Goal: Information Seeking & Learning: Learn about a topic

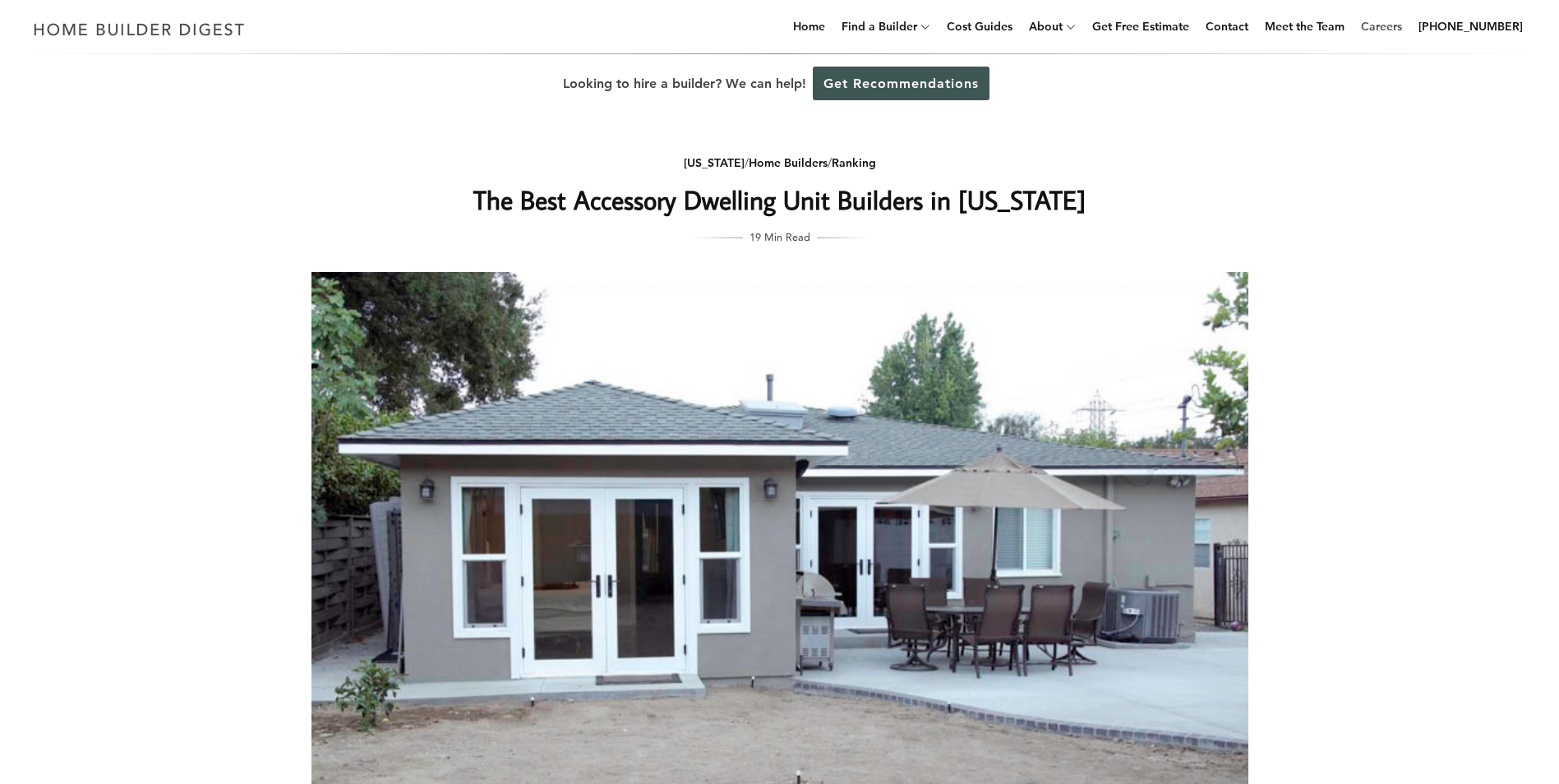
click at [1394, 28] on link "Careers" at bounding box center [1382, 26] width 55 height 53
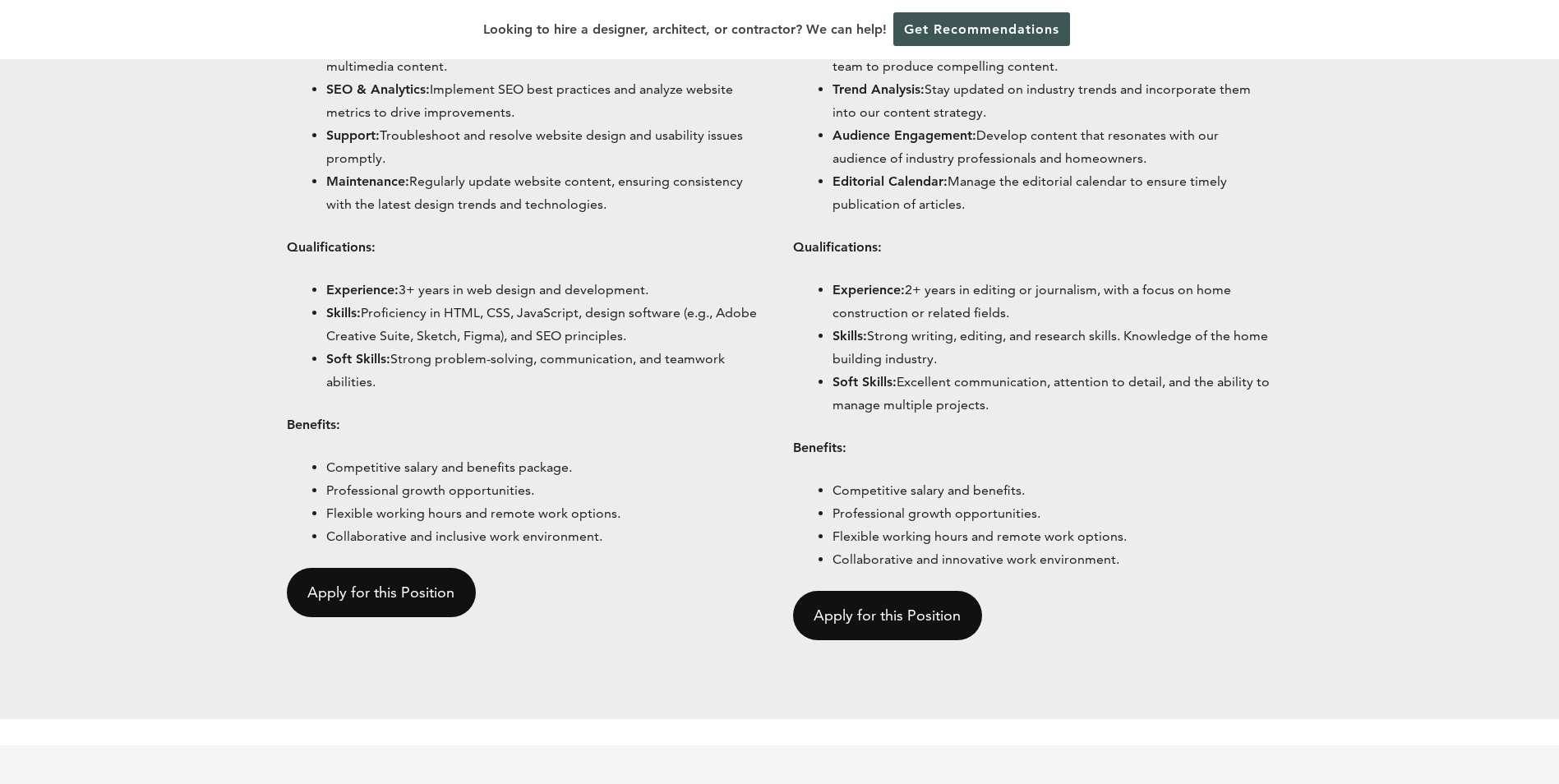
scroll to position [1642, 0]
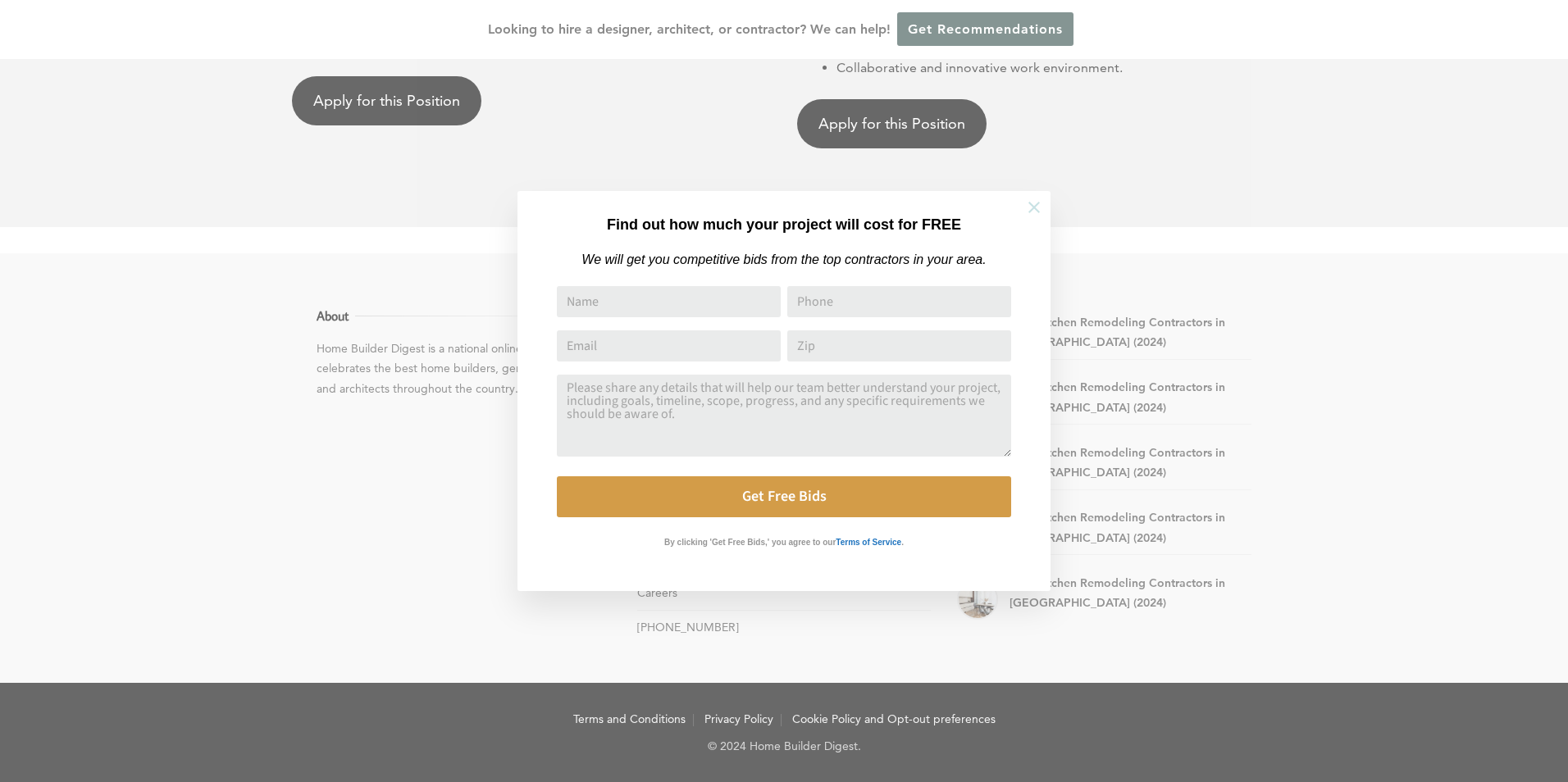
click at [1037, 205] on icon at bounding box center [1034, 207] width 18 height 18
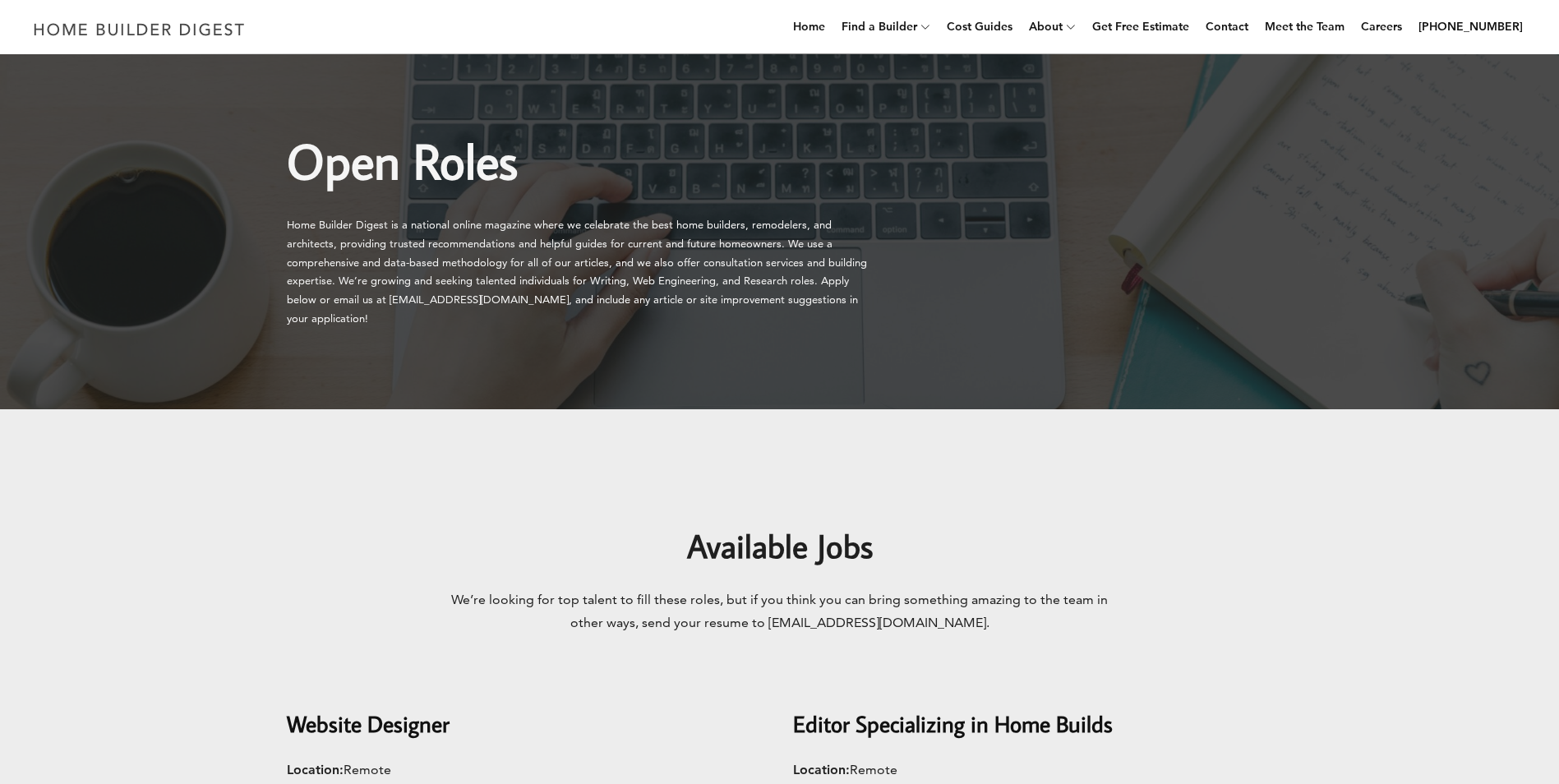
scroll to position [0, 0]
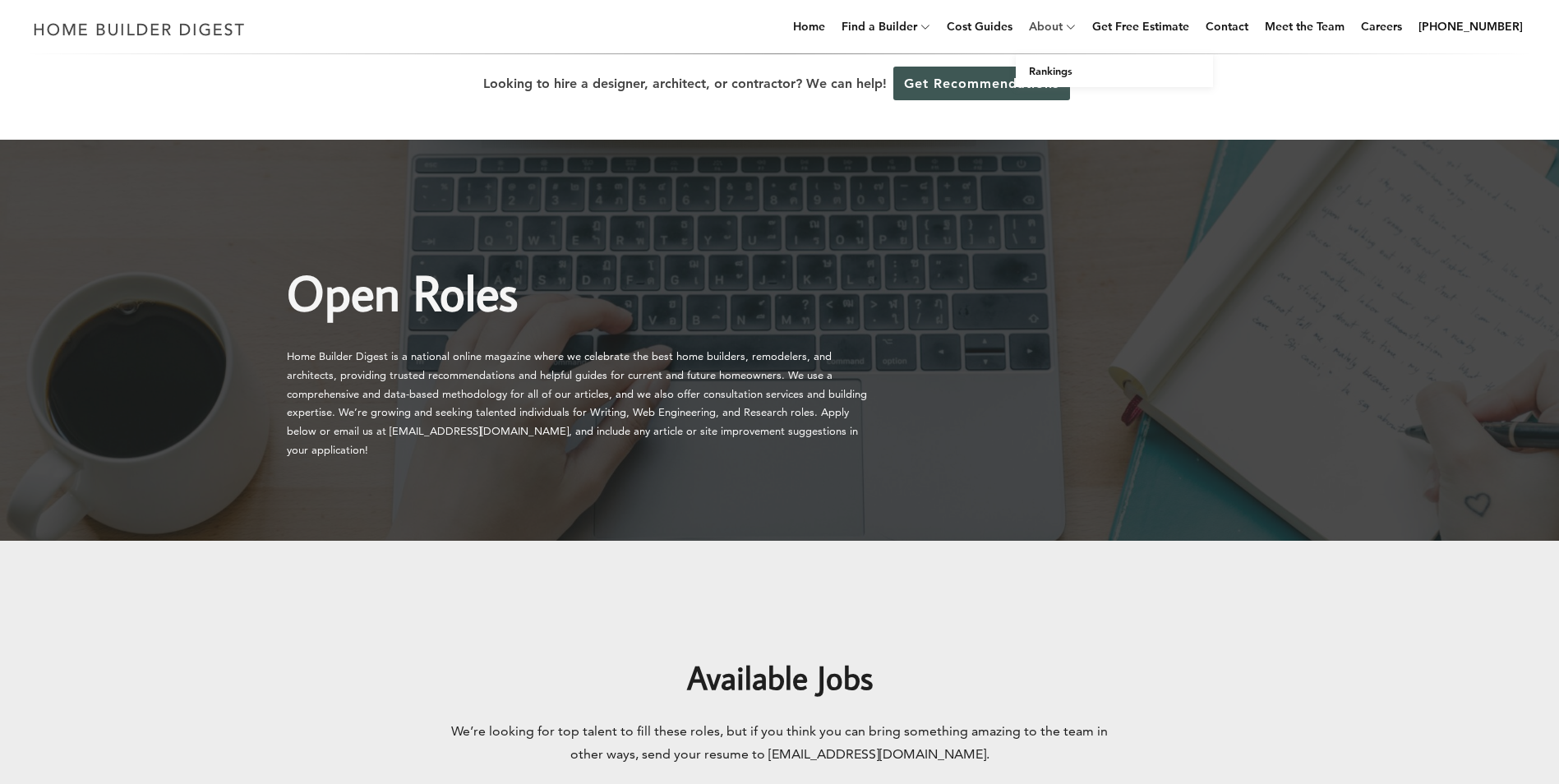
click at [1063, 23] on link "About" at bounding box center [1042, 26] width 40 height 53
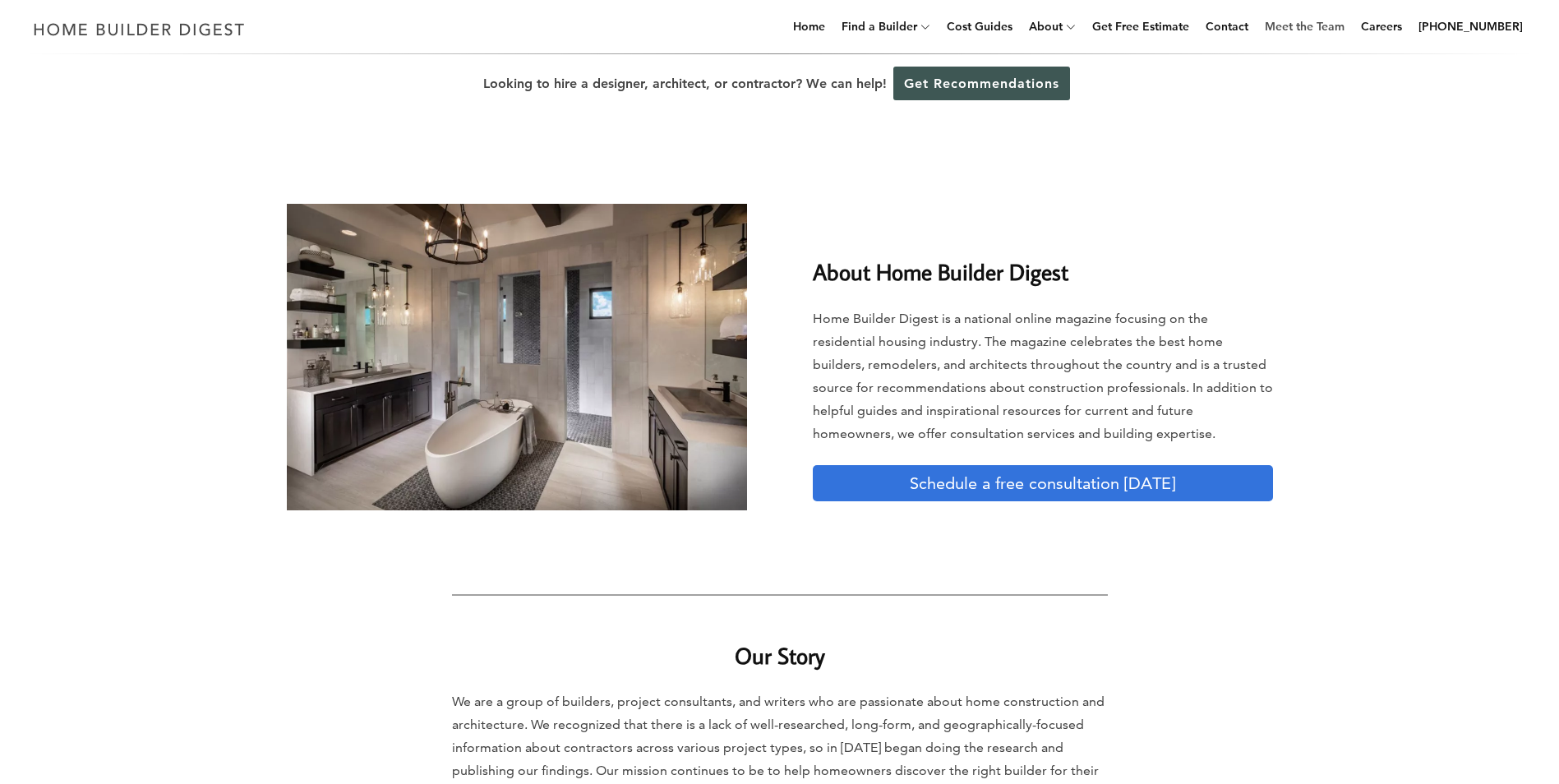
click at [1307, 32] on link "Meet the Team" at bounding box center [1305, 26] width 93 height 53
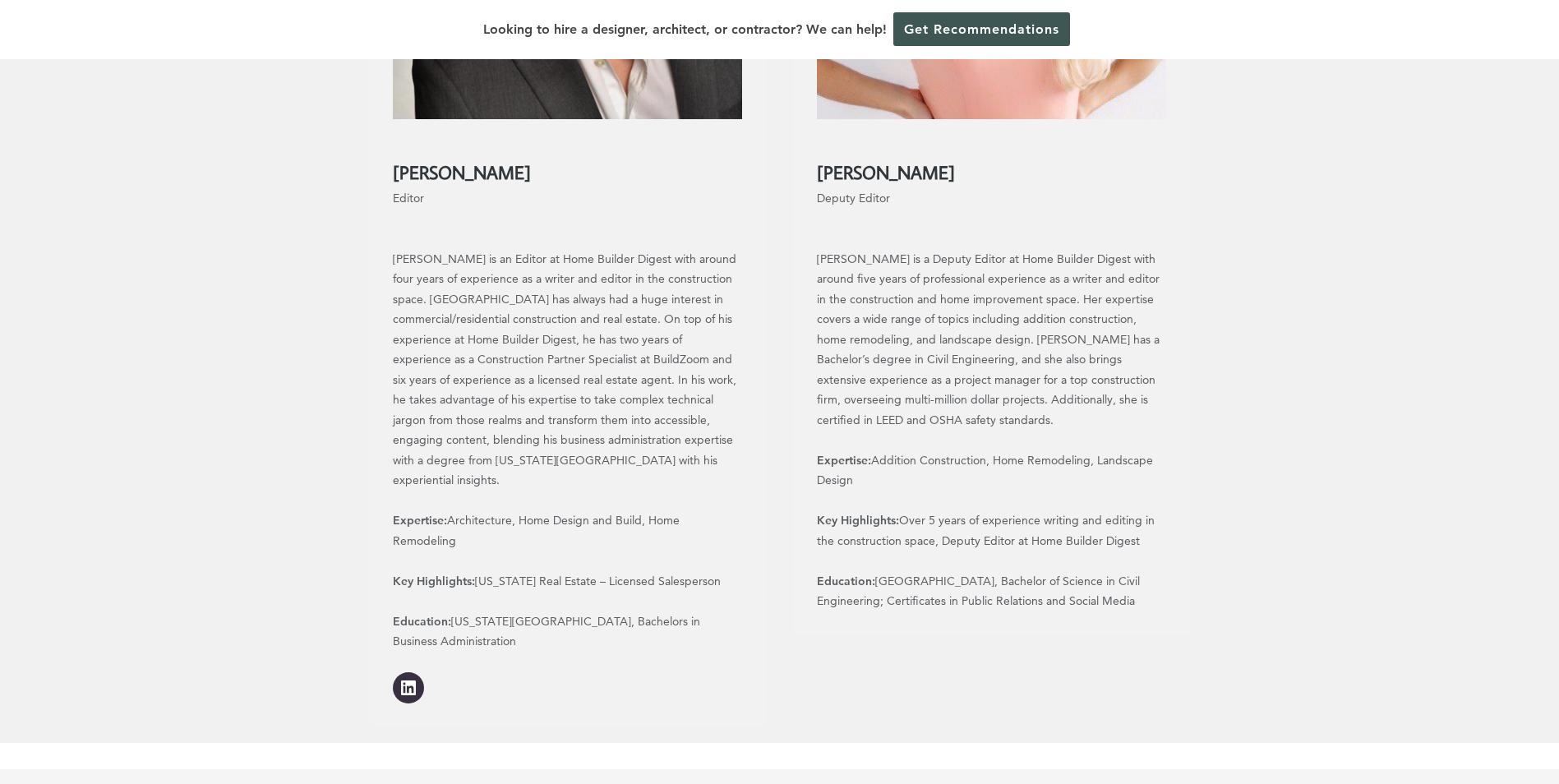
scroll to position [2119, 0]
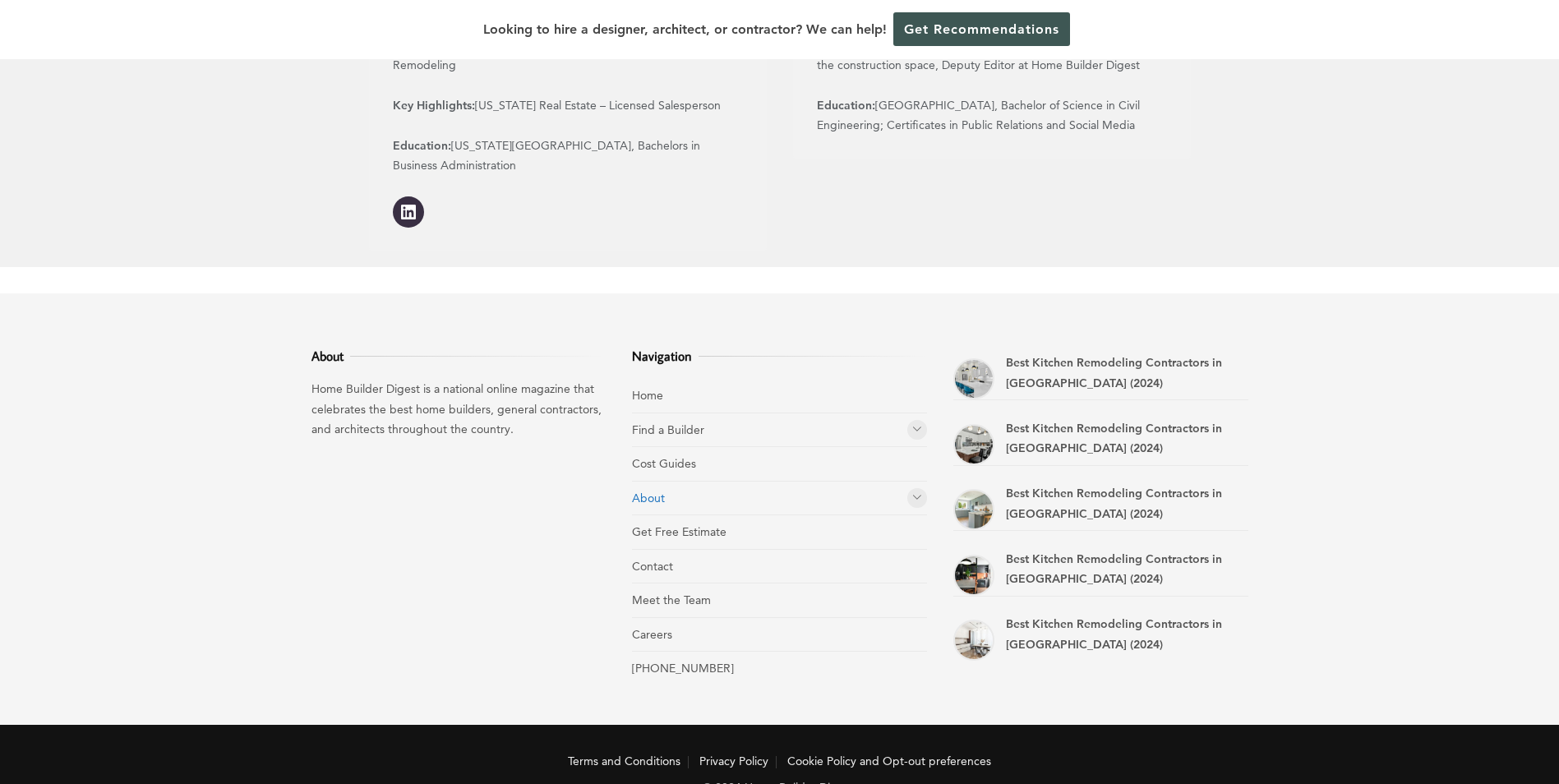
click at [638, 491] on link "About" at bounding box center [649, 498] width 33 height 14
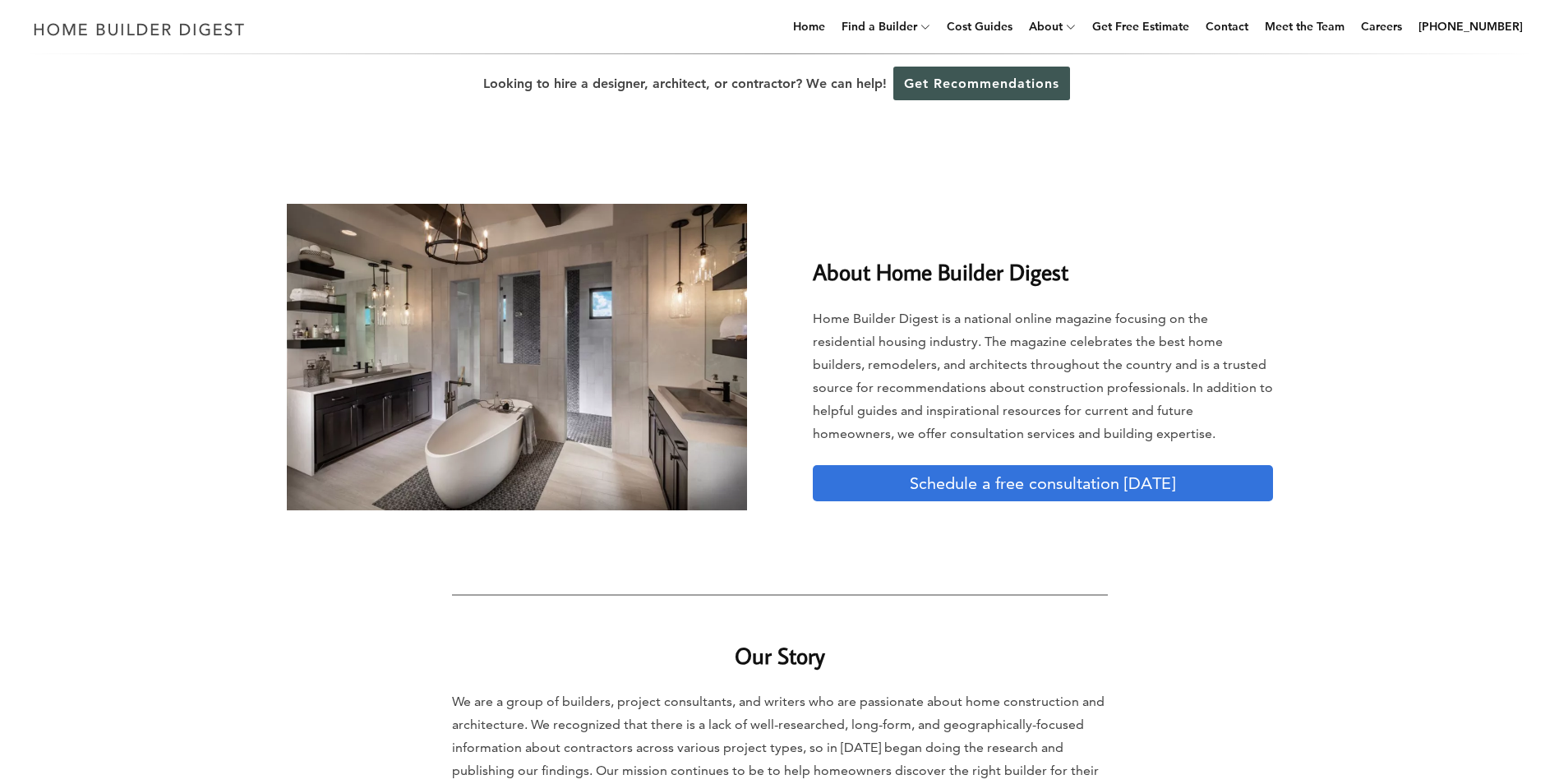
click at [689, 558] on div "About Home Builder Digest Home Builder Digest is a national online magazine foc…" at bounding box center [779, 367] width 1559 height 389
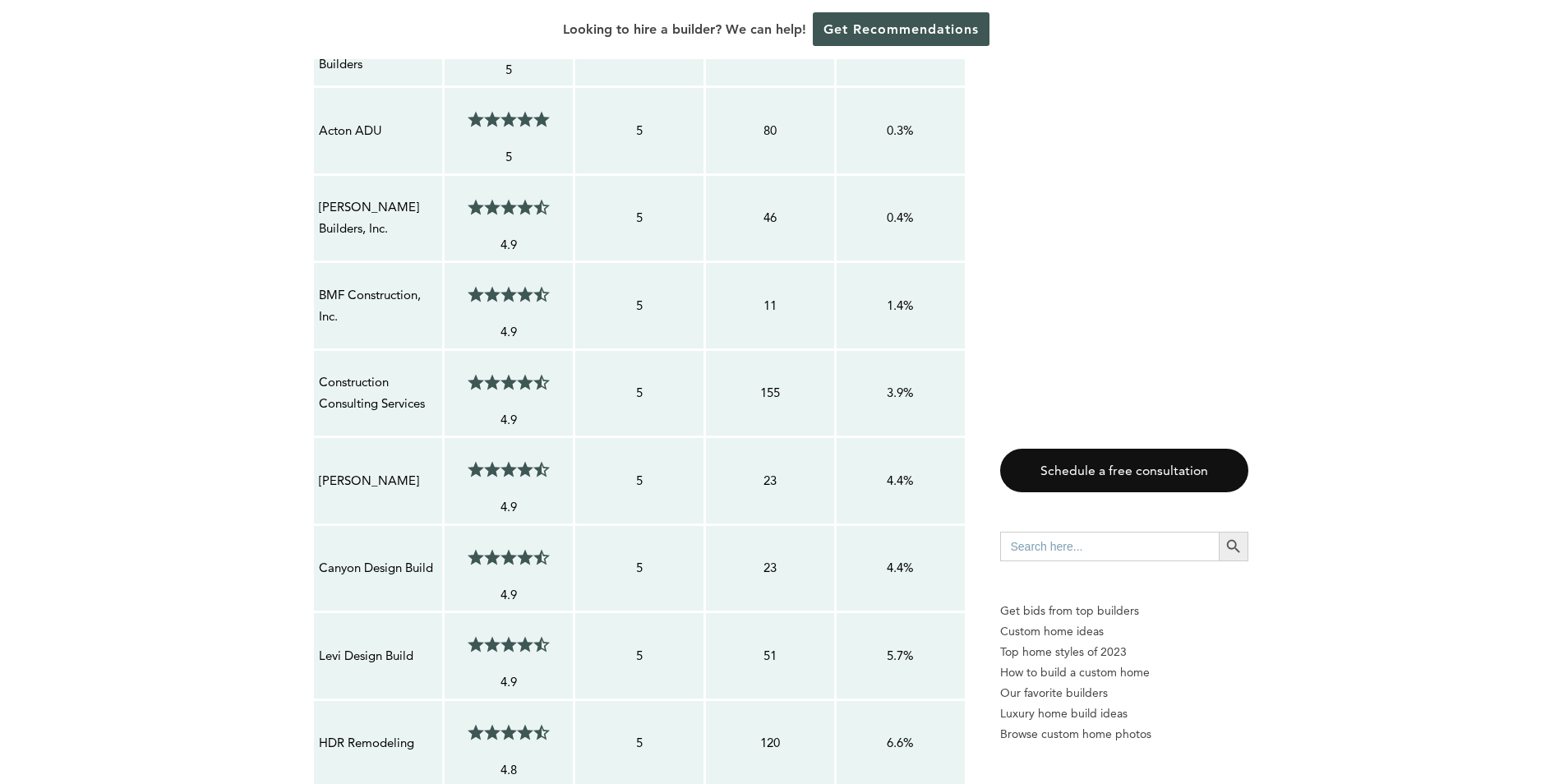
scroll to position [986, 0]
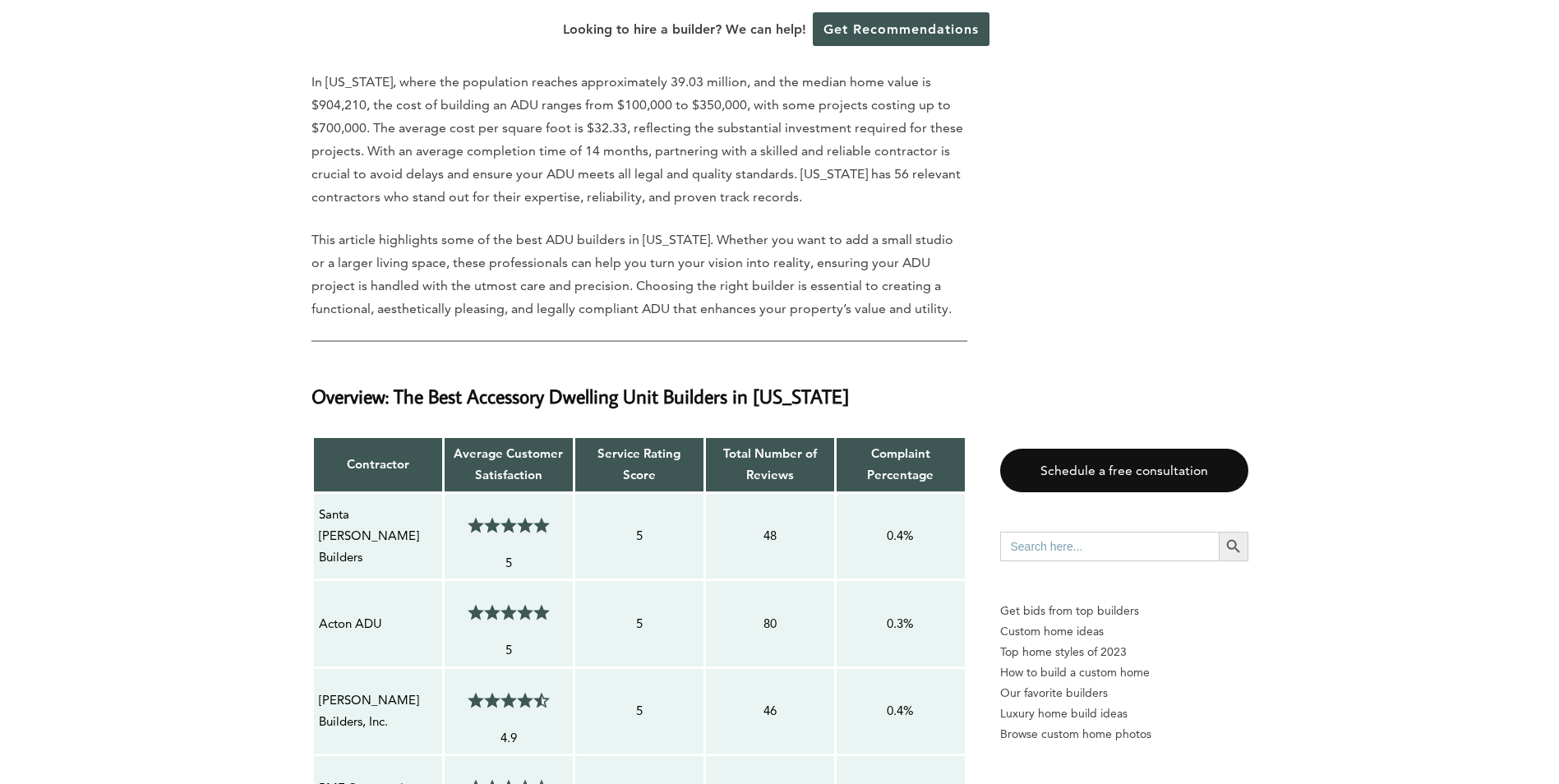
drag, startPoint x: 316, startPoint y: 2, endPoint x: 221, endPoint y: 495, distance: 502.1
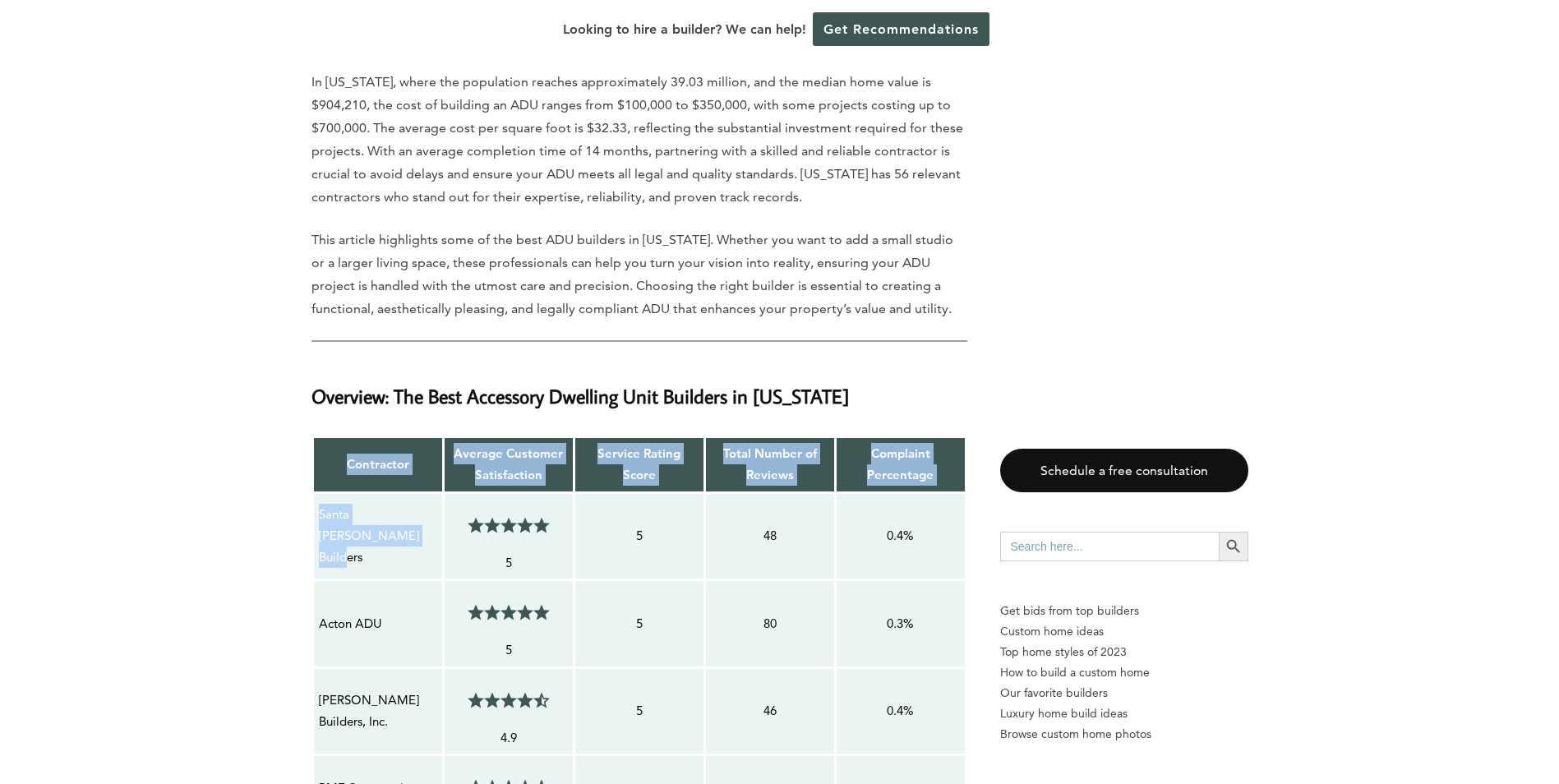
drag, startPoint x: 361, startPoint y: 544, endPoint x: 309, endPoint y: 526, distance: 55.0
drag, startPoint x: 309, startPoint y: 526, endPoint x: 324, endPoint y: 533, distance: 16.6
copy tbody "Contractor Average Customer Satisfaction Service Rating Score Total Number of R…"
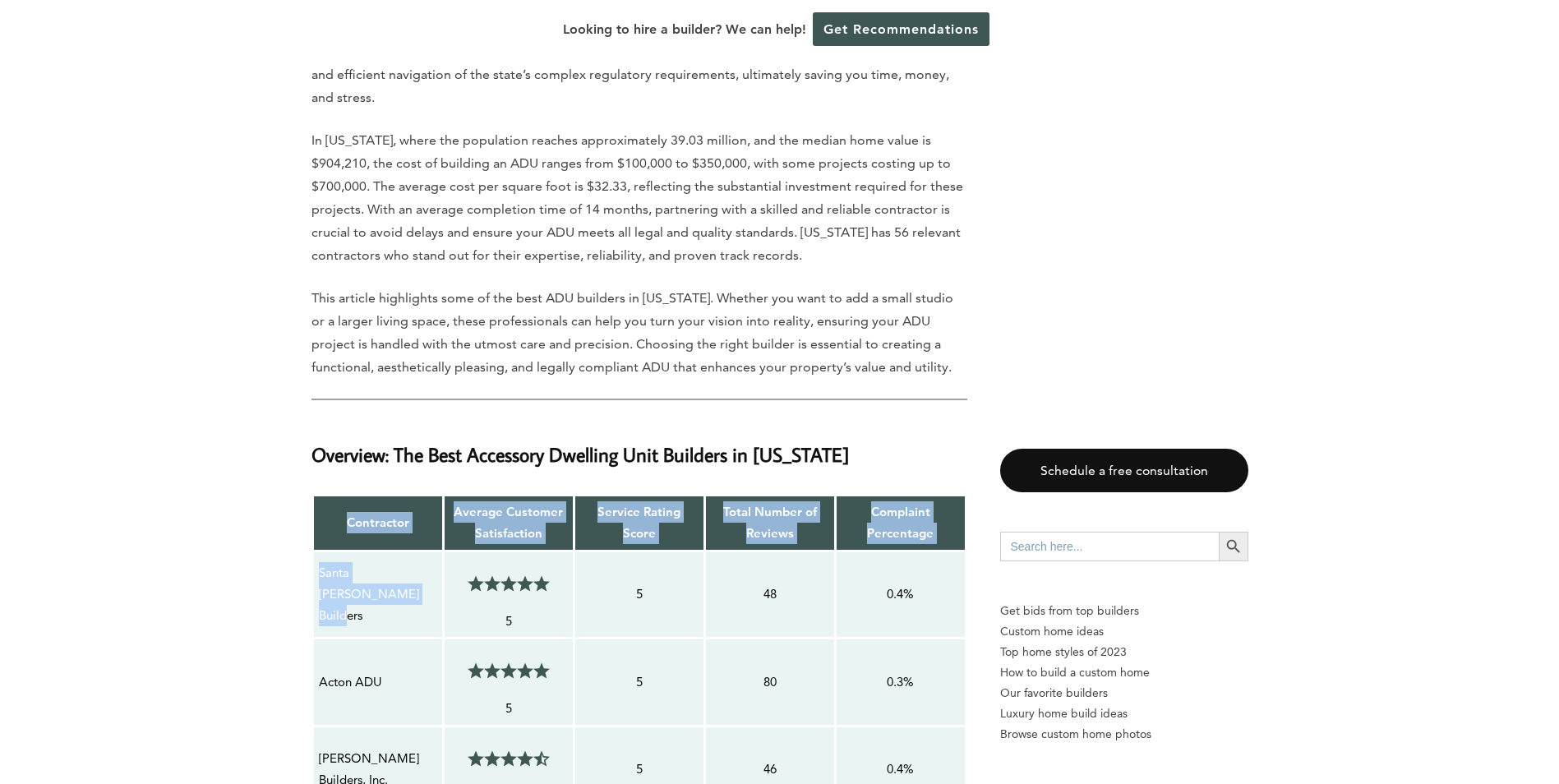
scroll to position [1150, 0]
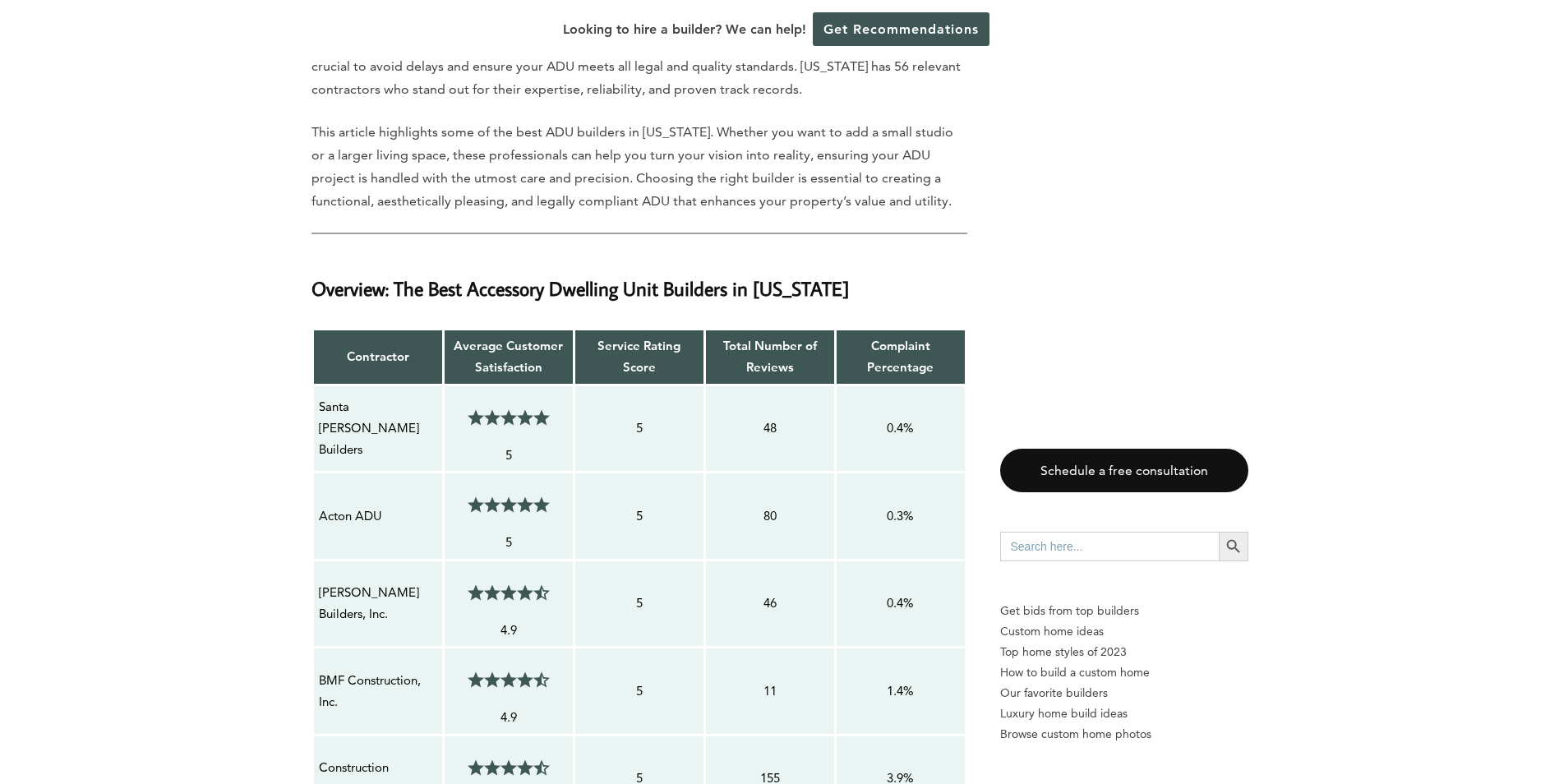
scroll to position [1069, 0]
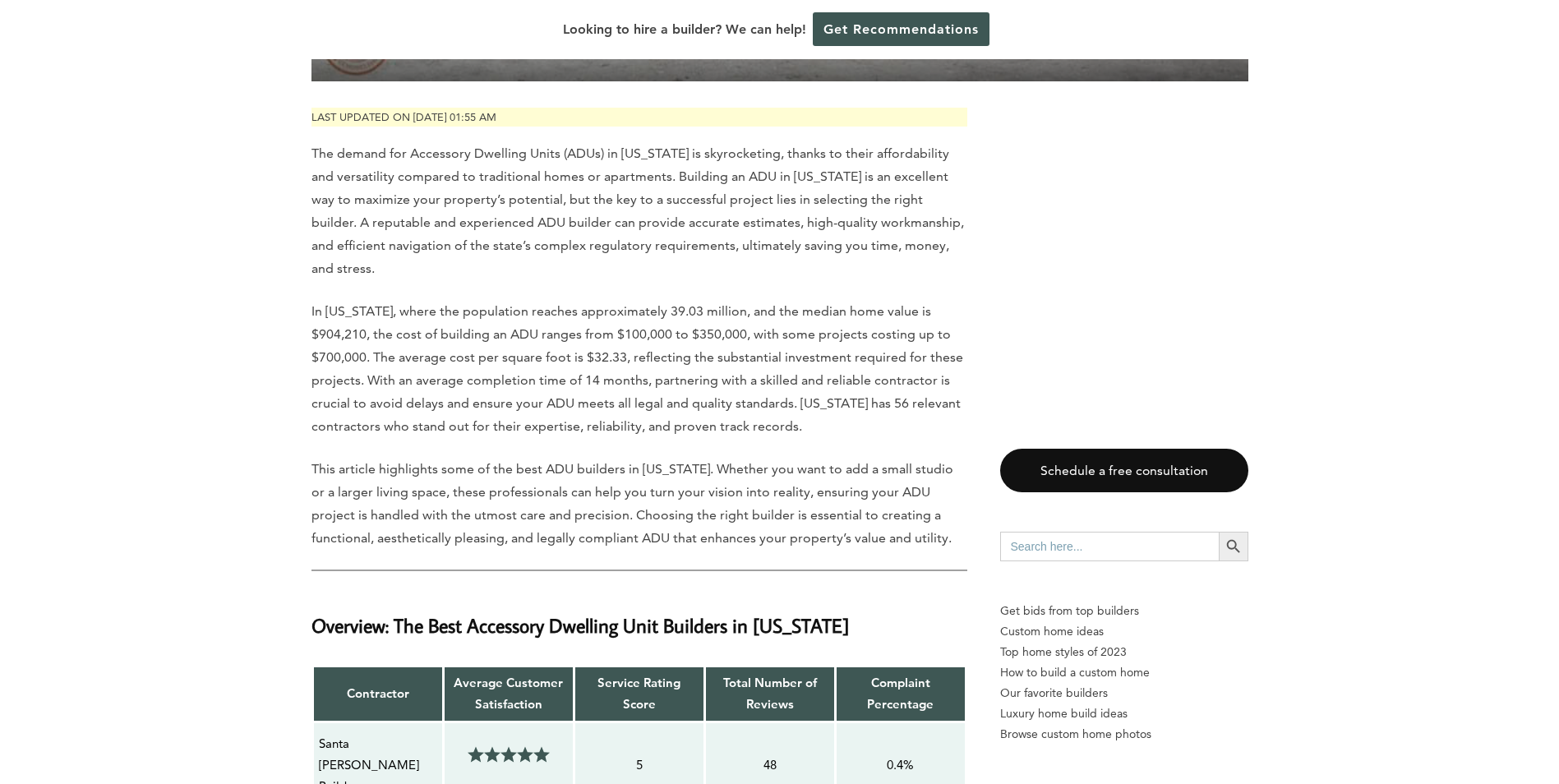
scroll to position [0, 0]
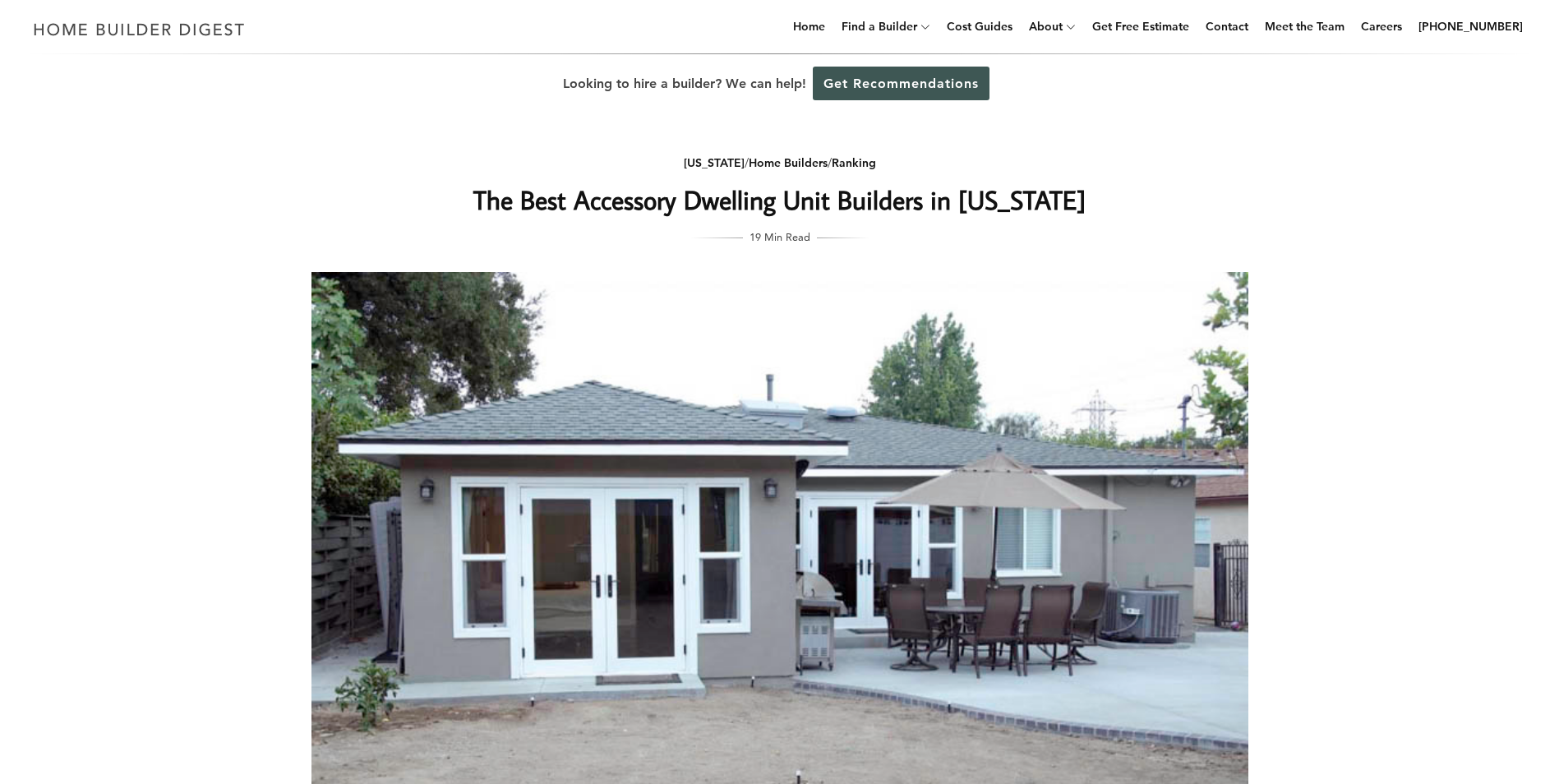
drag, startPoint x: 169, startPoint y: 576, endPoint x: 170, endPoint y: 321, distance: 255.0
